Goal: Transaction & Acquisition: Book appointment/travel/reservation

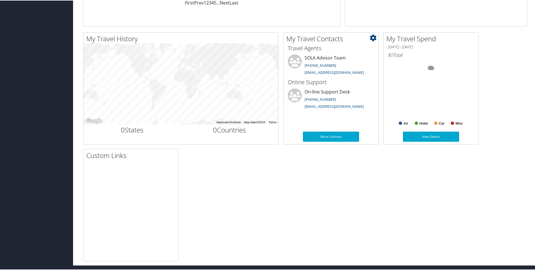
scroll to position [160, 0]
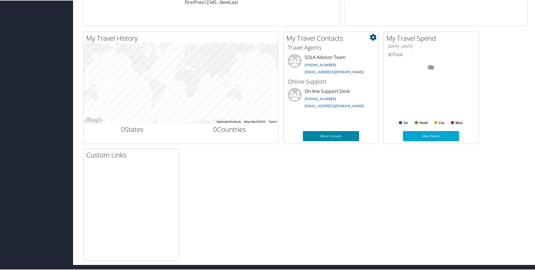
click at [334, 139] on link "More Contacts" at bounding box center [331, 136] width 56 height 10
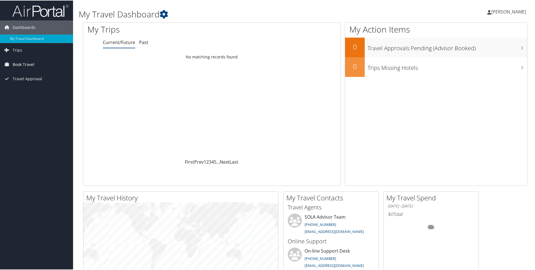
click at [29, 65] on span "Book Travel" at bounding box center [24, 64] width 22 height 14
click at [37, 85] on link "Book/Manage Online Trips" at bounding box center [36, 83] width 73 height 8
click at [52, 12] on img at bounding box center [40, 10] width 56 height 13
click at [491, 10] on icon at bounding box center [489, 12] width 4 height 4
click at [475, 92] on link "Sign Out" at bounding box center [493, 92] width 63 height 10
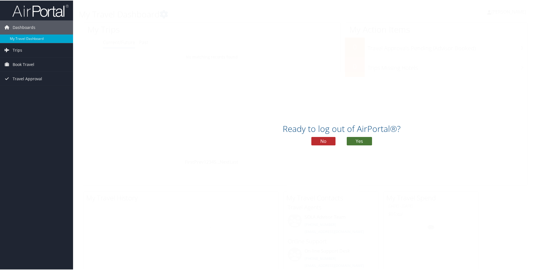
click at [364, 138] on button "Yes" at bounding box center [358, 140] width 25 height 8
